Goal: Task Accomplishment & Management: Manage account settings

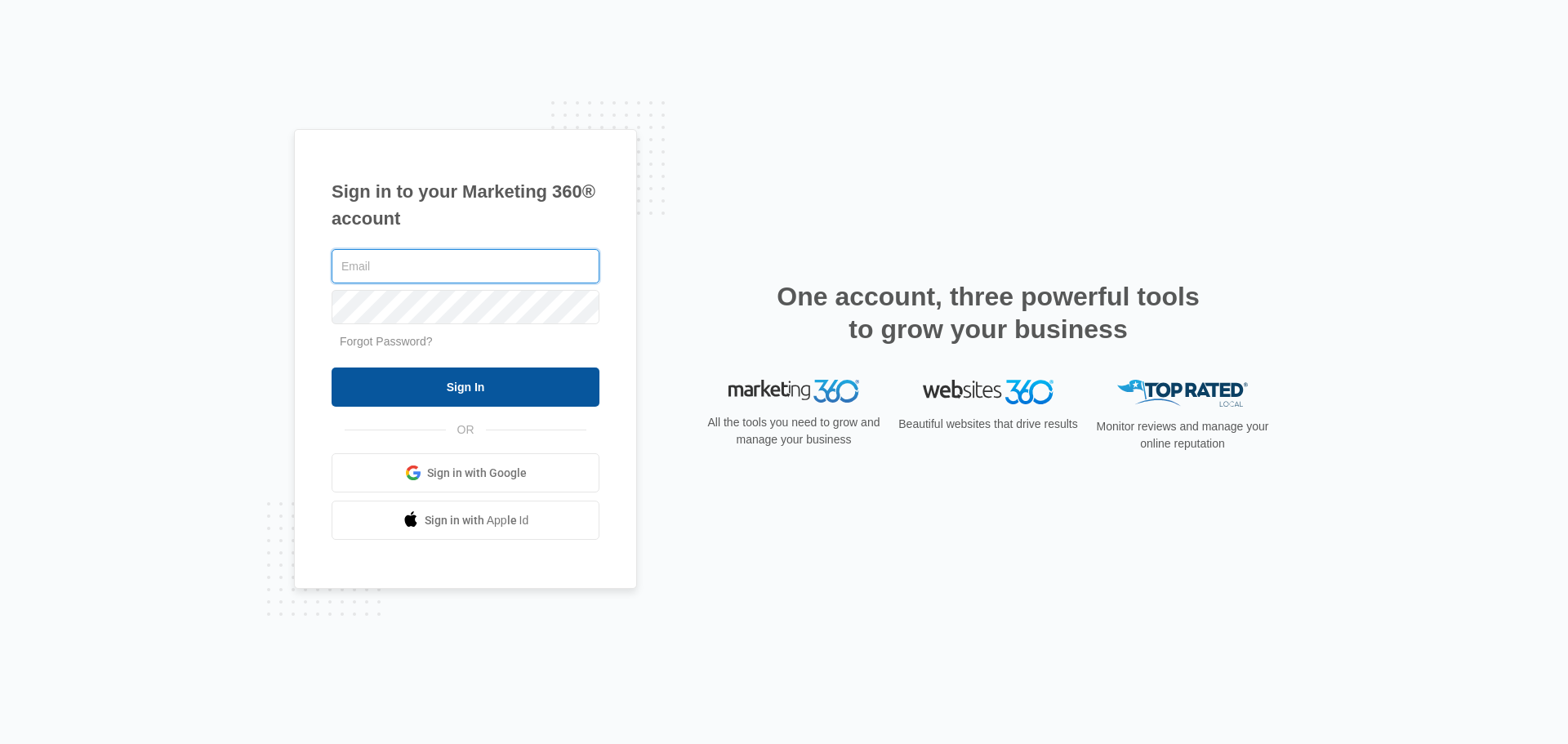
type input "[EMAIL_ADDRESS][DOMAIN_NAME]"
click at [445, 392] on input "Sign In" at bounding box center [465, 386] width 268 height 40
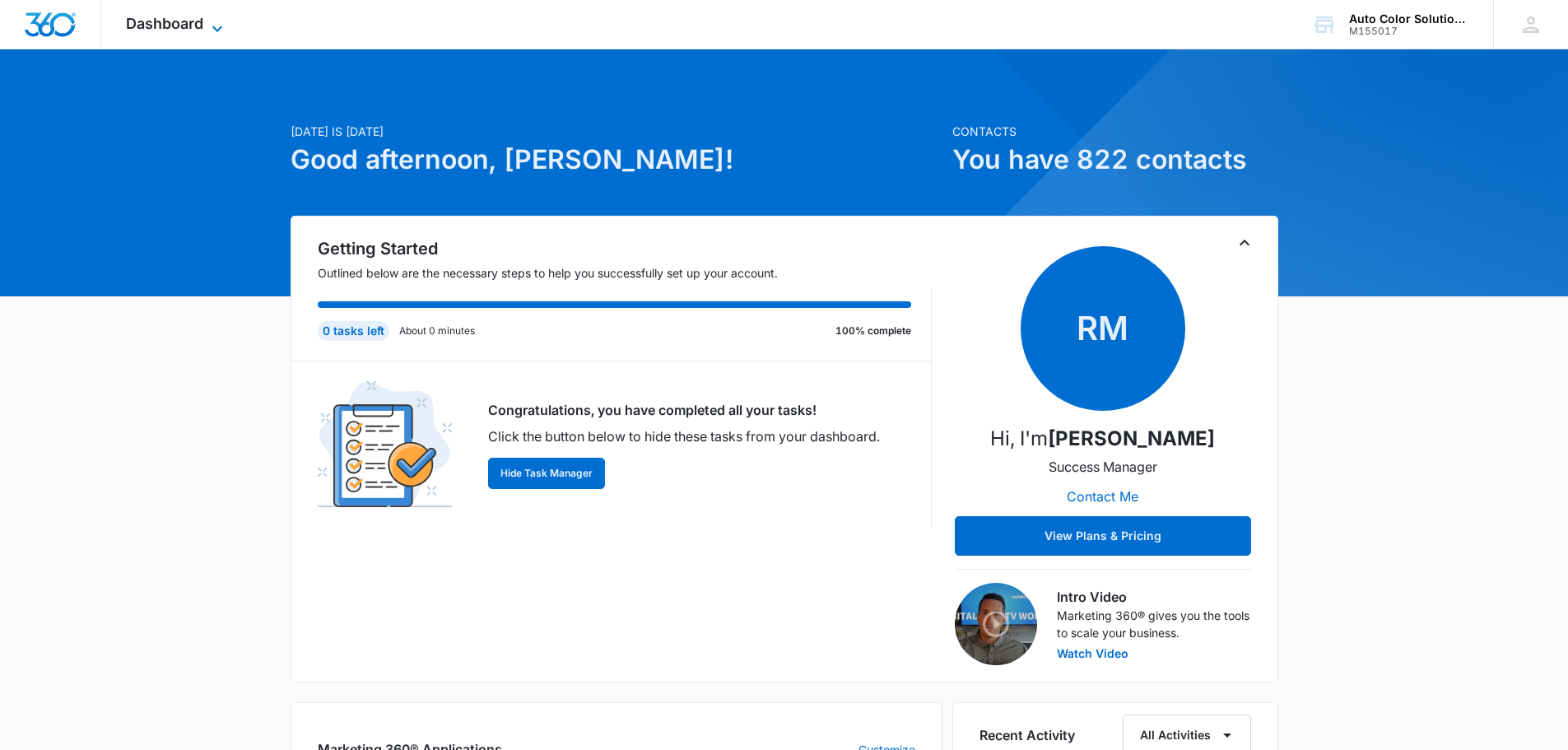
click at [209, 25] on icon at bounding box center [217, 28] width 19 height 19
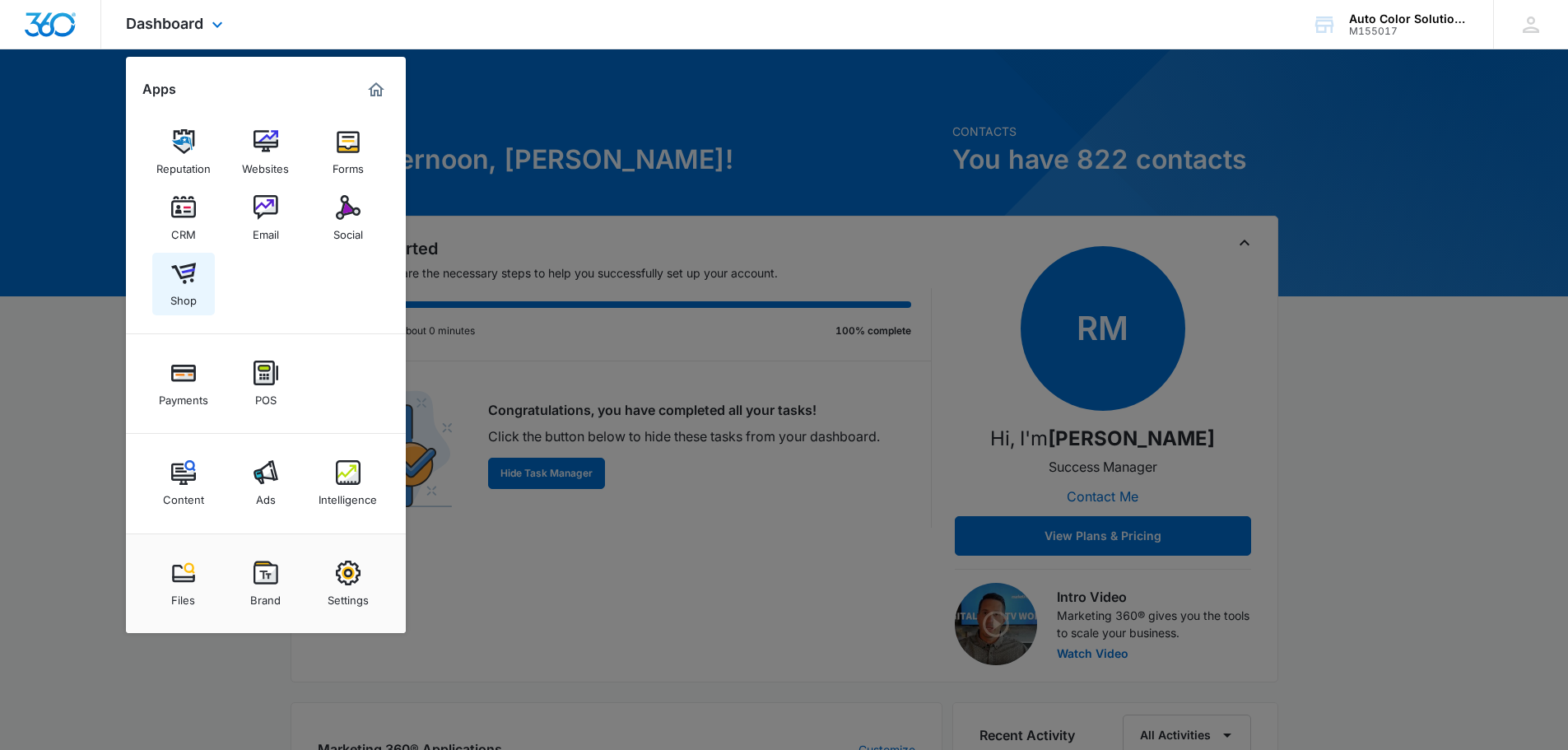
click at [182, 281] on img at bounding box center [183, 274] width 25 height 25
